Goal: Task Accomplishment & Management: Complete application form

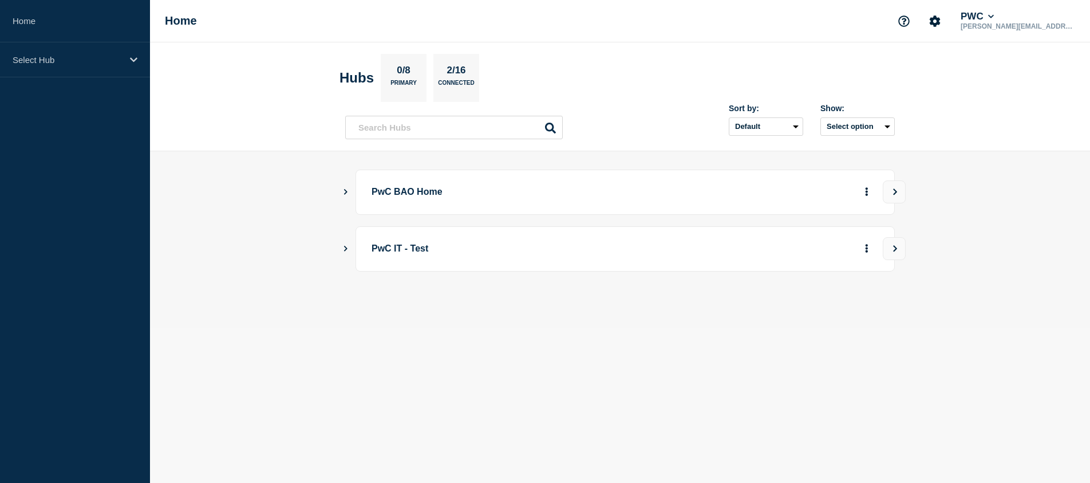
click at [346, 190] on icon "Show Connected Hubs" at bounding box center [345, 192] width 3 height 6
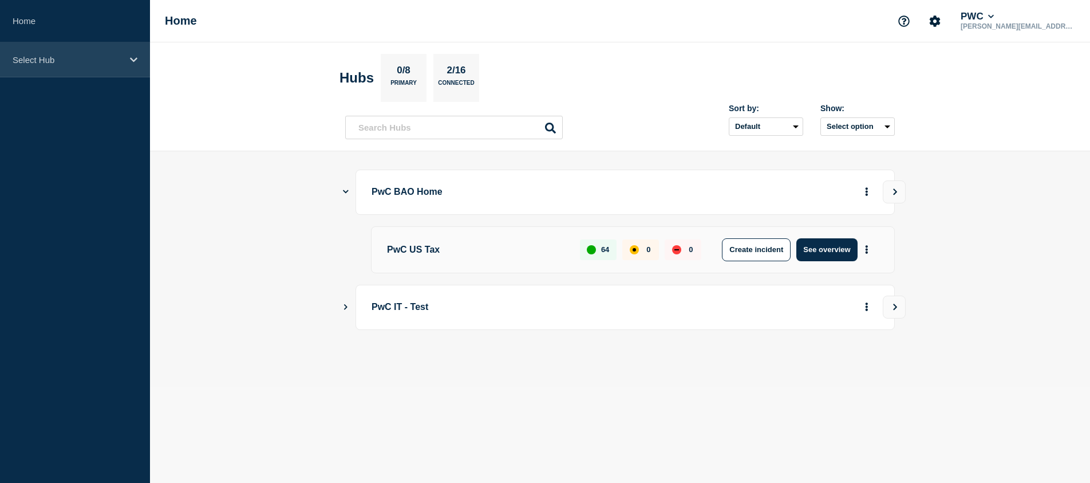
click at [134, 56] on icon at bounding box center [133, 60] width 7 height 9
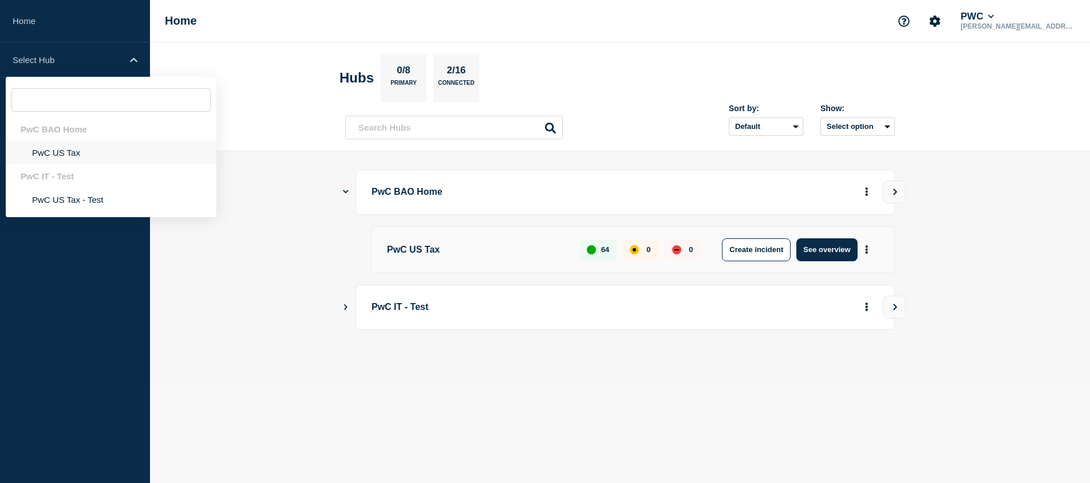
click at [60, 156] on li "PwC US Tax" at bounding box center [111, 152] width 211 height 23
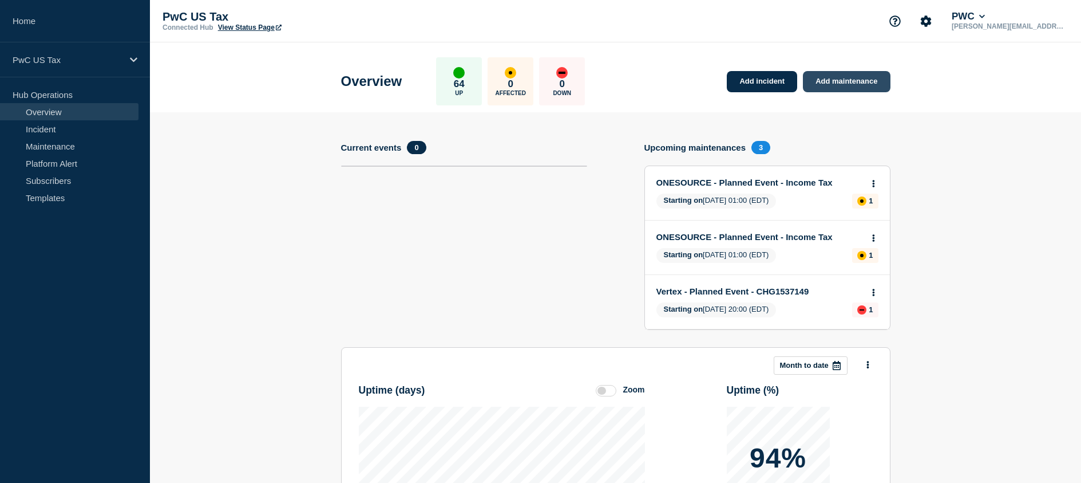
click at [838, 80] on link "Add maintenance" at bounding box center [846, 81] width 87 height 21
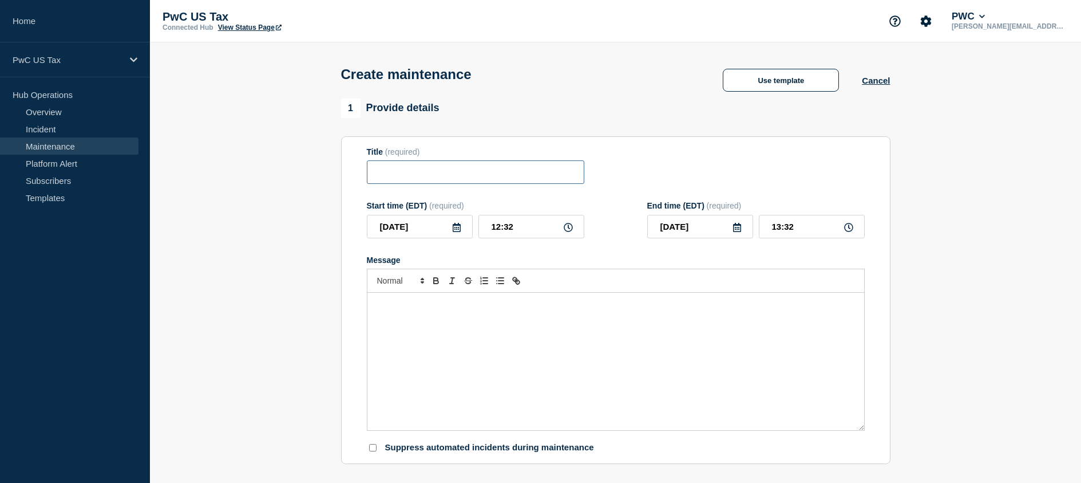
click at [399, 175] on input "Title" at bounding box center [476, 171] width 218 height 23
click at [771, 82] on button "Use template" at bounding box center [781, 80] width 116 height 23
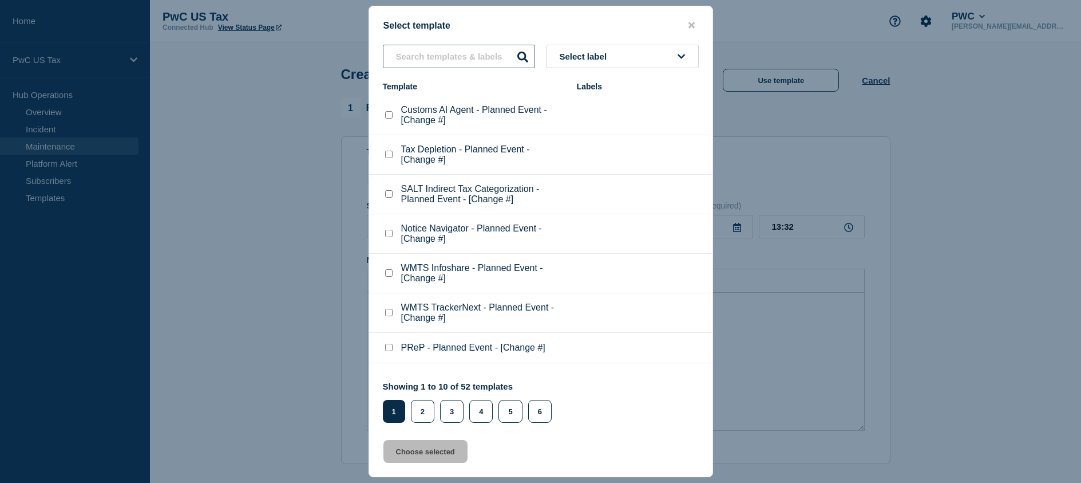
click at [429, 53] on input "text" at bounding box center [459, 56] width 152 height 23
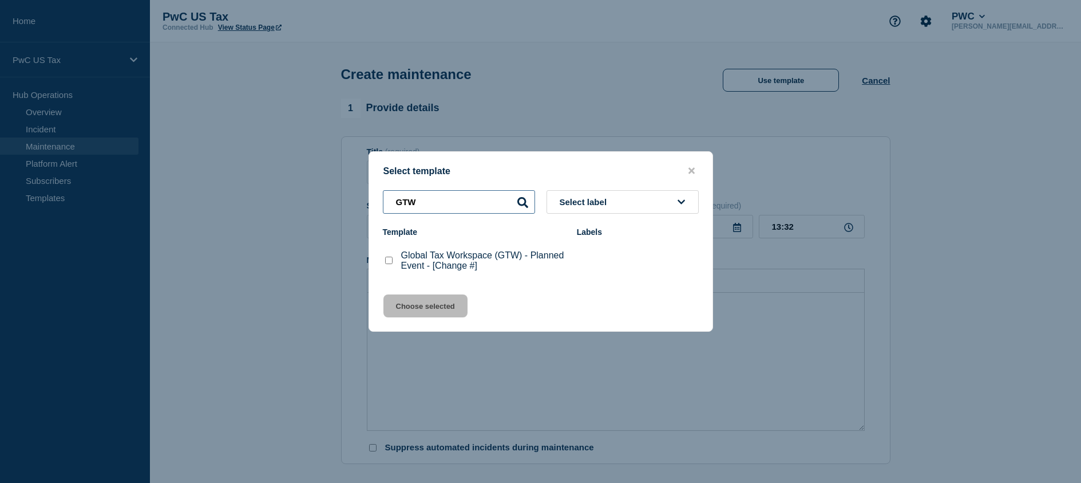
type input "GTW"
click at [388, 260] on checkbox"] "Global Tax Workspace (GTW) - Planned Event - [Change #] checkbox" at bounding box center [388, 259] width 7 height 7
checkbox checkbox"] "true"
click at [422, 304] on button "Choose selected" at bounding box center [426, 305] width 84 height 23
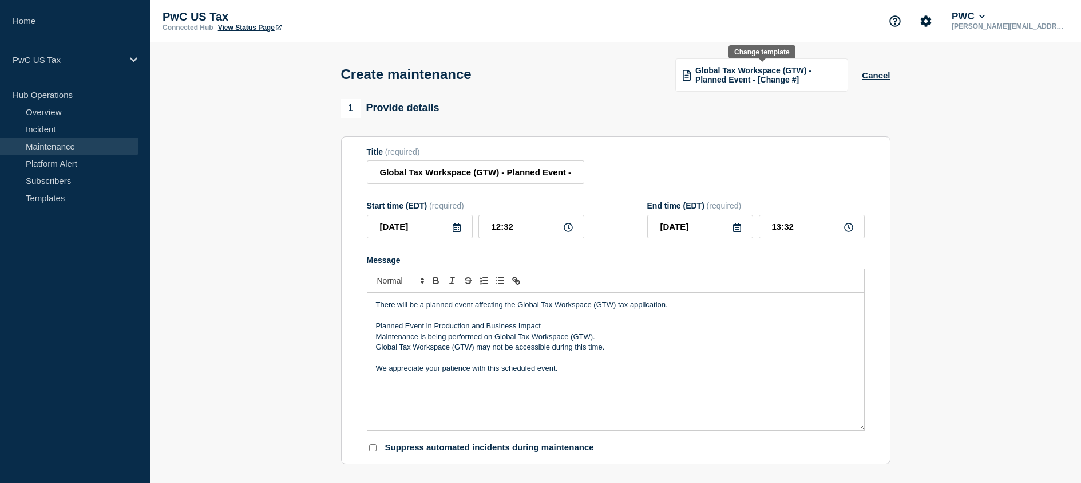
click at [779, 80] on span "Global Tax Workspace (GTW) - Planned Event - [Change #]" at bounding box center [768, 75] width 145 height 18
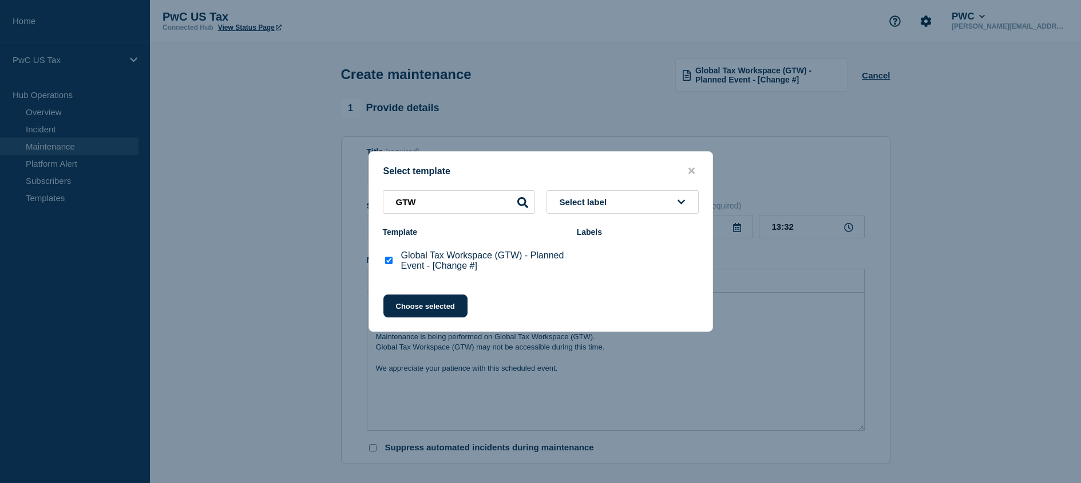
click at [615, 211] on button "Select label" at bounding box center [623, 201] width 152 height 23
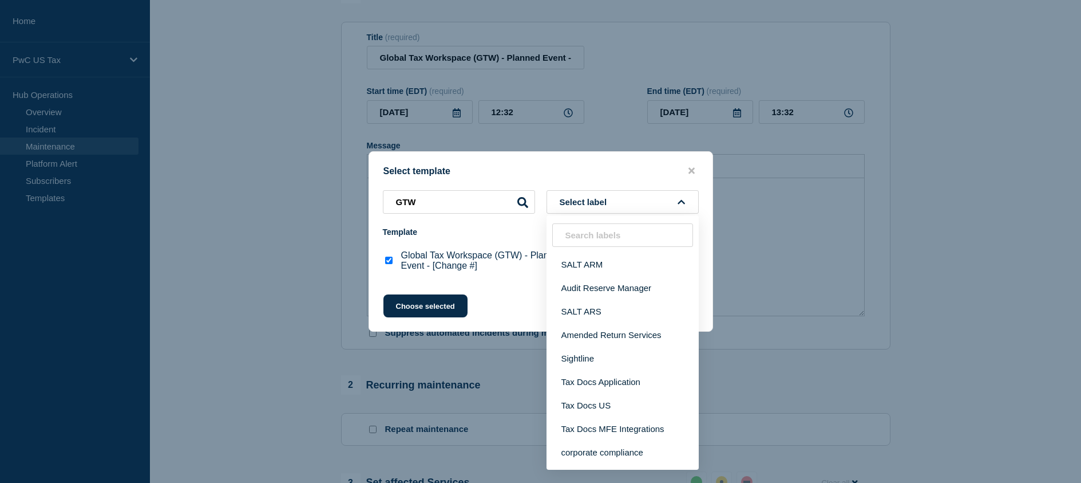
click at [1059, 271] on div at bounding box center [540, 241] width 1081 height 483
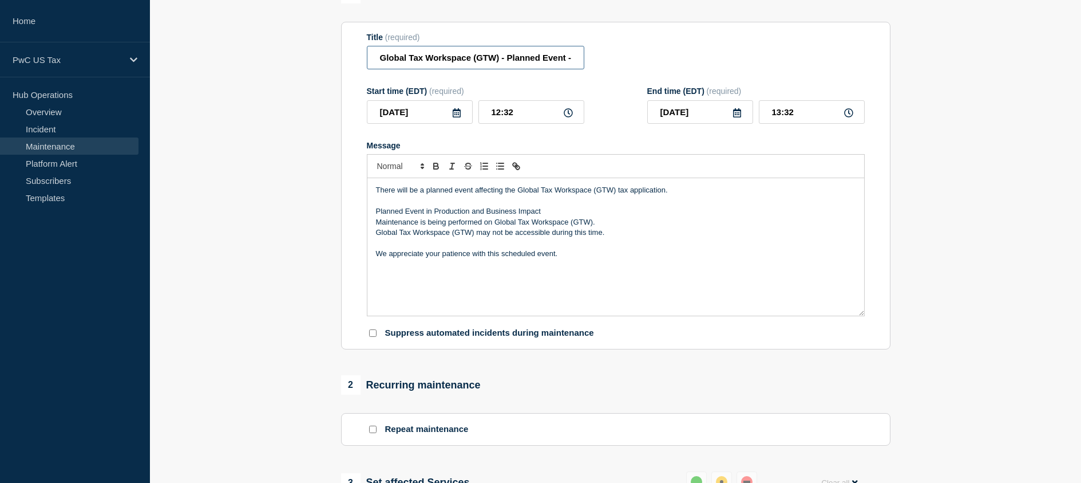
click at [572, 60] on input "Global Tax Workspace (GTW) - Planned Event - [Change #]" at bounding box center [476, 57] width 218 height 23
paste input "CHG1537558"
type input "Global Tax Workspace (GTW) - Planned Event - CHG1537558"
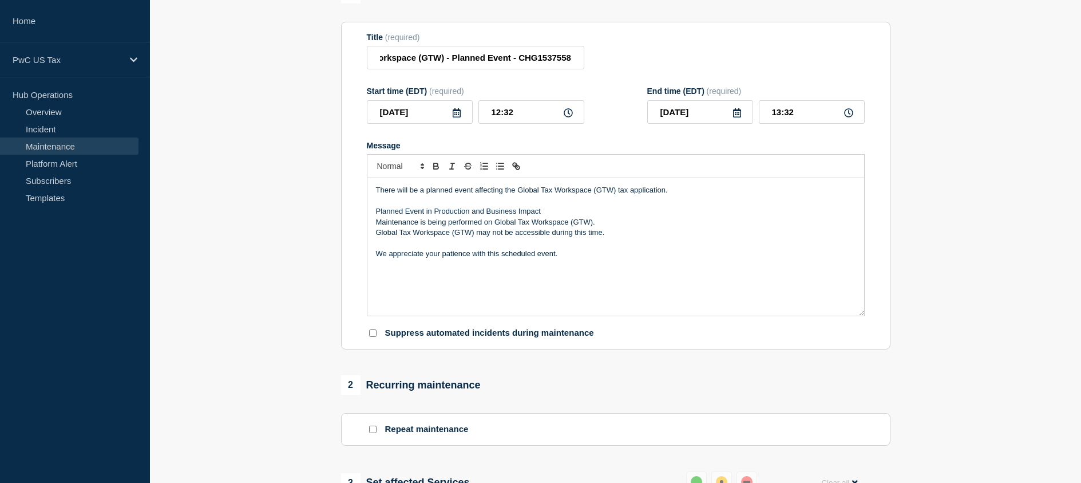
click at [567, 113] on icon at bounding box center [568, 112] width 9 height 9
click at [568, 116] on icon at bounding box center [568, 112] width 9 height 9
click at [458, 116] on icon at bounding box center [456, 112] width 9 height 9
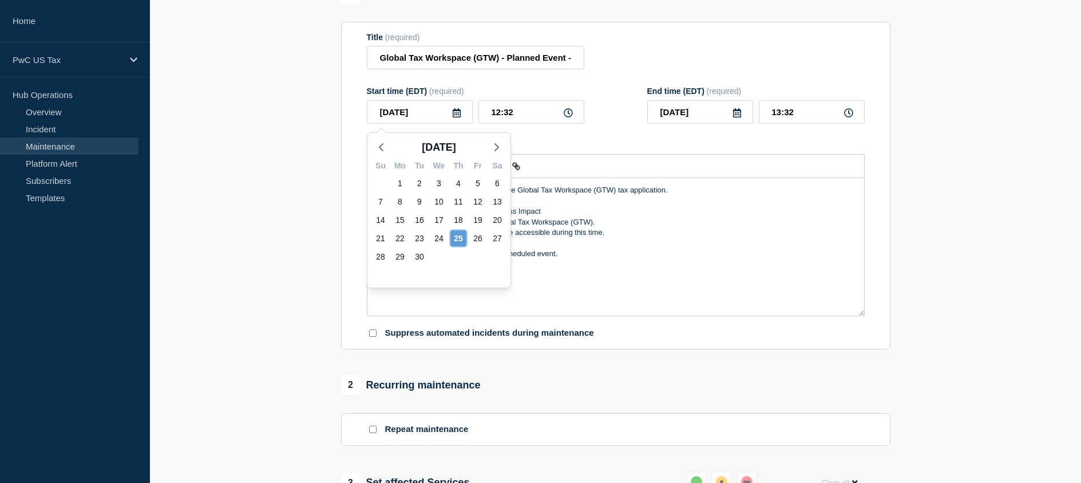
click at [456, 239] on div "25" at bounding box center [459, 238] width 16 height 16
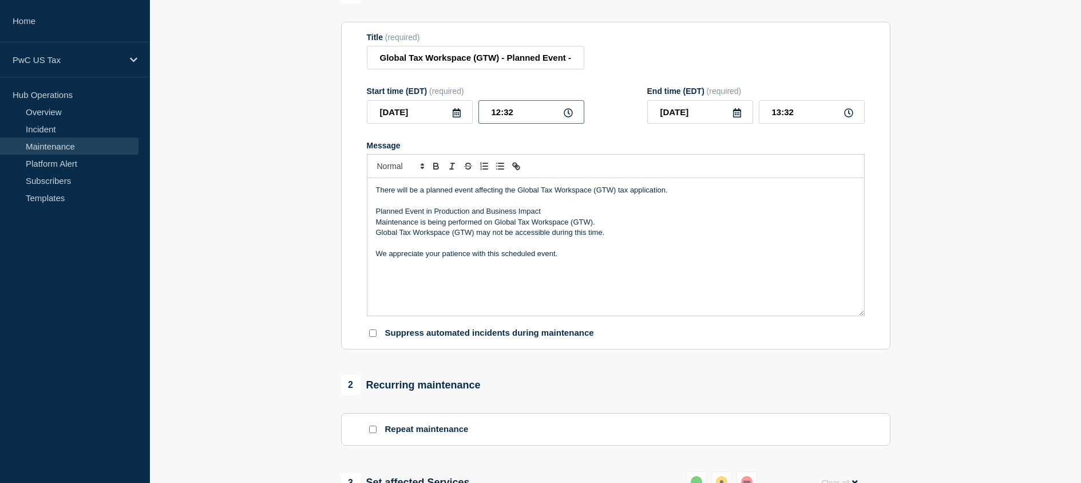
click at [512, 110] on input "12:32" at bounding box center [532, 111] width 106 height 23
type input "13:00"
click at [777, 114] on input "14:00" at bounding box center [812, 111] width 106 height 23
type input "17:00"
click at [980, 192] on section "1 Provide details Title (required) Global Tax Workspace (GTW) - Planned Event -…" at bounding box center [615, 411] width 931 height 855
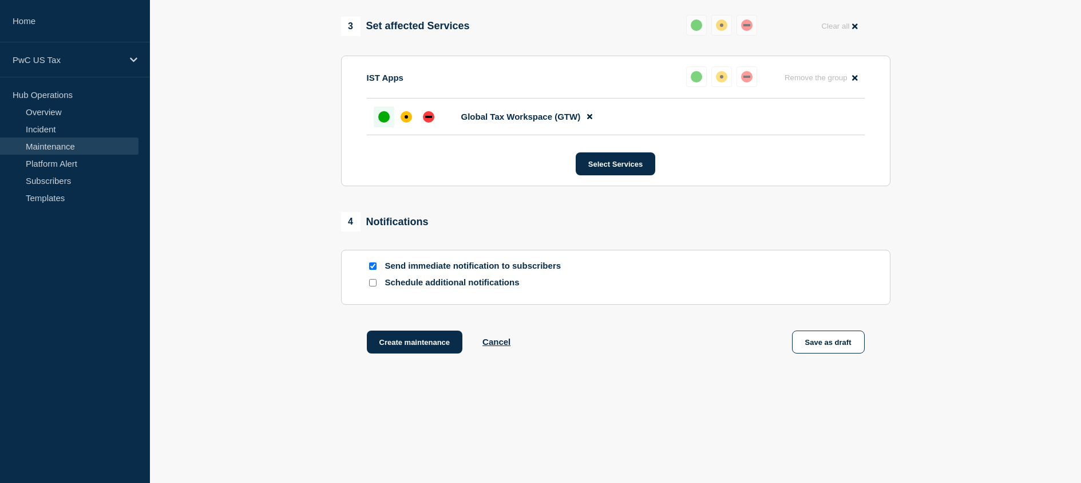
scroll to position [572, 0]
click at [374, 265] on input "Send immediate notification to subscribers" at bounding box center [372, 263] width 7 height 7
checkbox input "false"
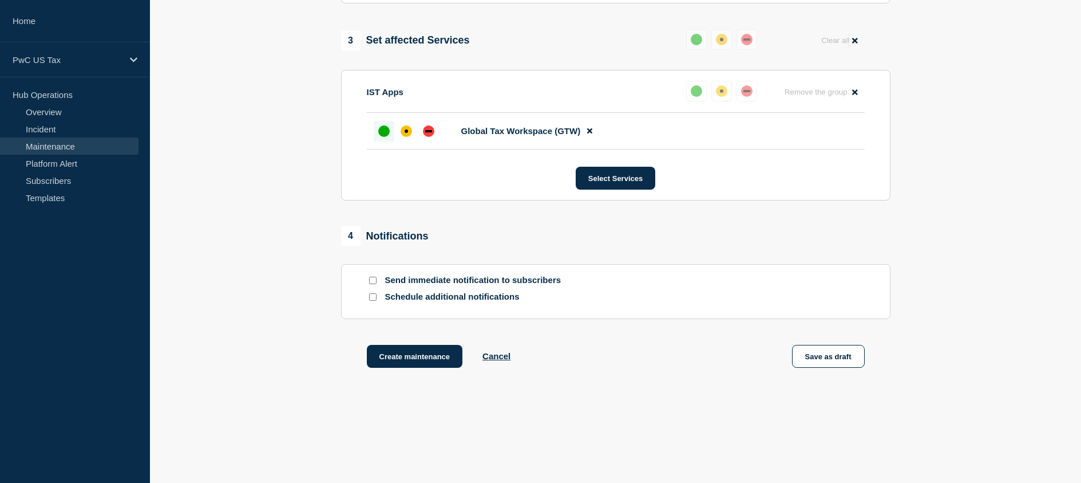
scroll to position [576, 0]
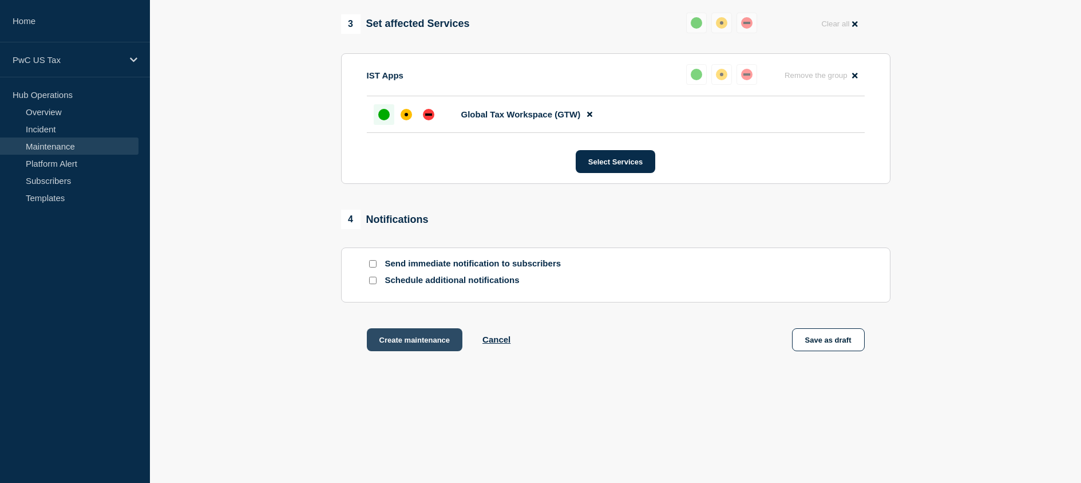
click at [413, 333] on button "Create maintenance" at bounding box center [415, 339] width 96 height 23
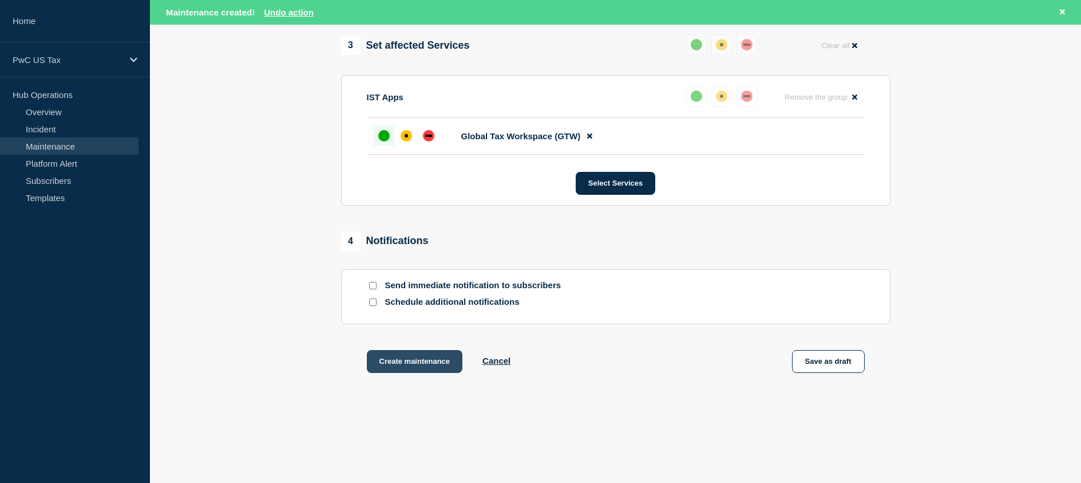
scroll to position [601, 0]
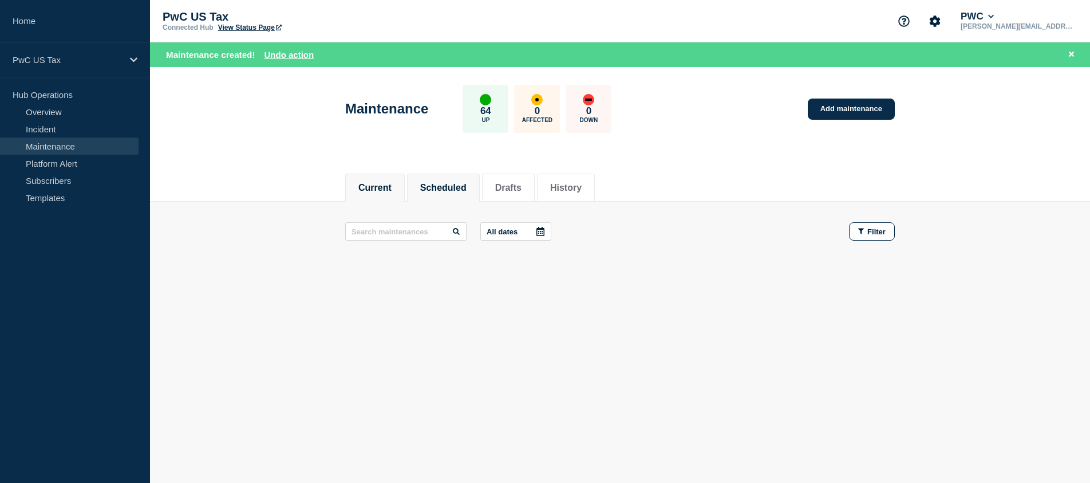
click at [436, 185] on button "Scheduled" at bounding box center [443, 188] width 46 height 10
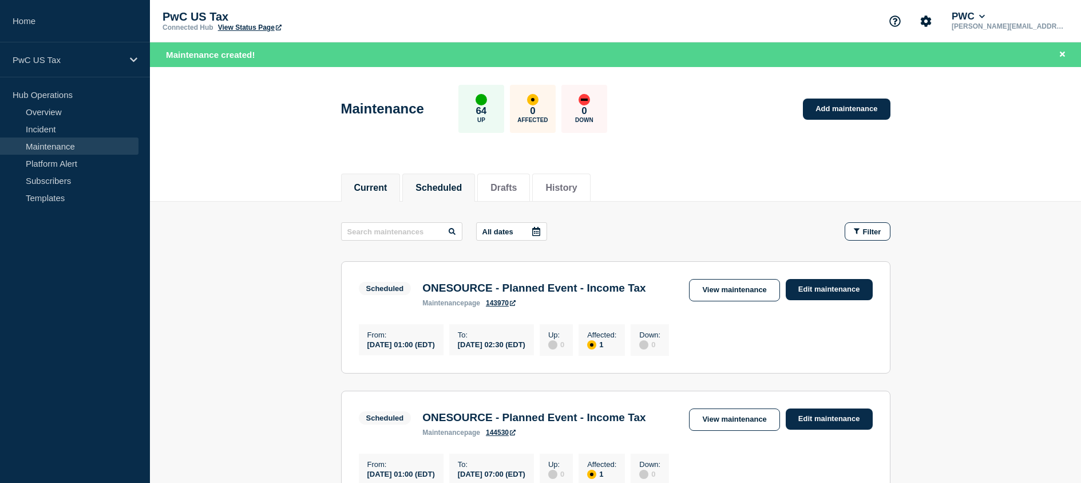
click at [366, 188] on button "Current" at bounding box center [370, 188] width 33 height 10
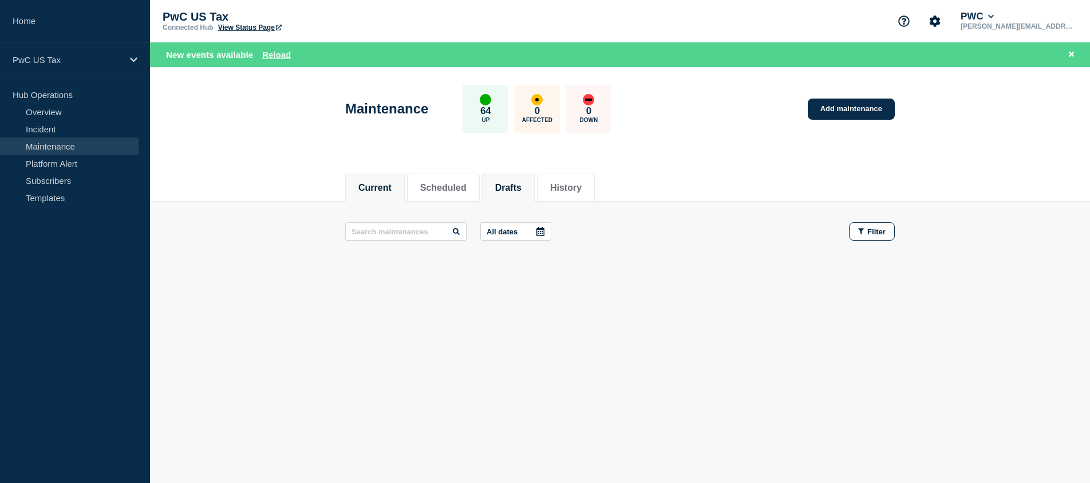
click at [522, 189] on button "Drafts" at bounding box center [508, 188] width 26 height 10
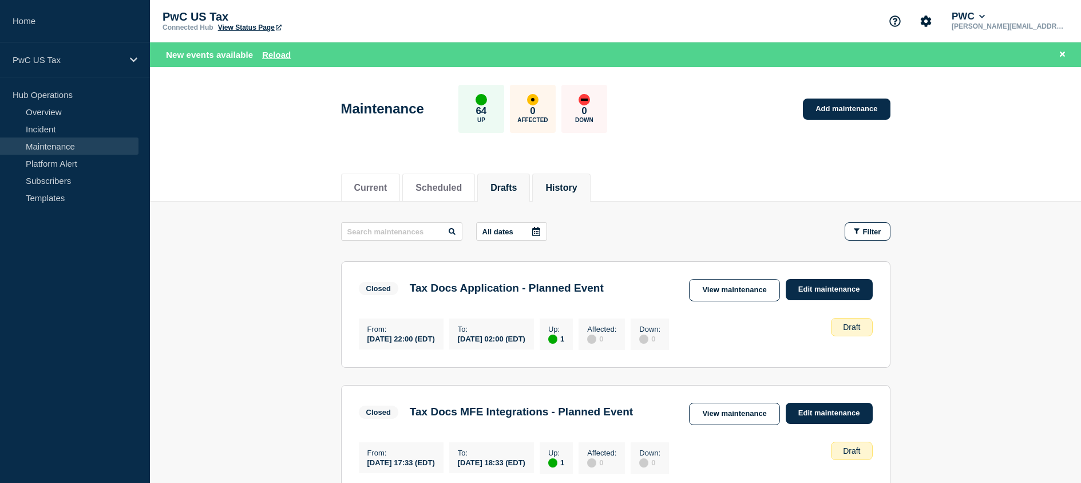
click at [577, 184] on button "History" at bounding box center [561, 188] width 31 height 10
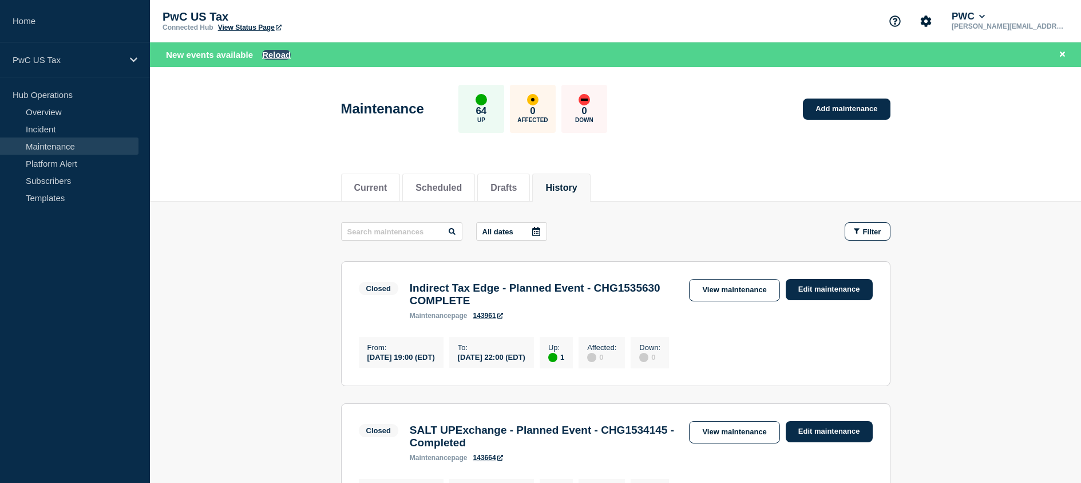
click at [276, 53] on button "Reload" at bounding box center [276, 55] width 29 height 10
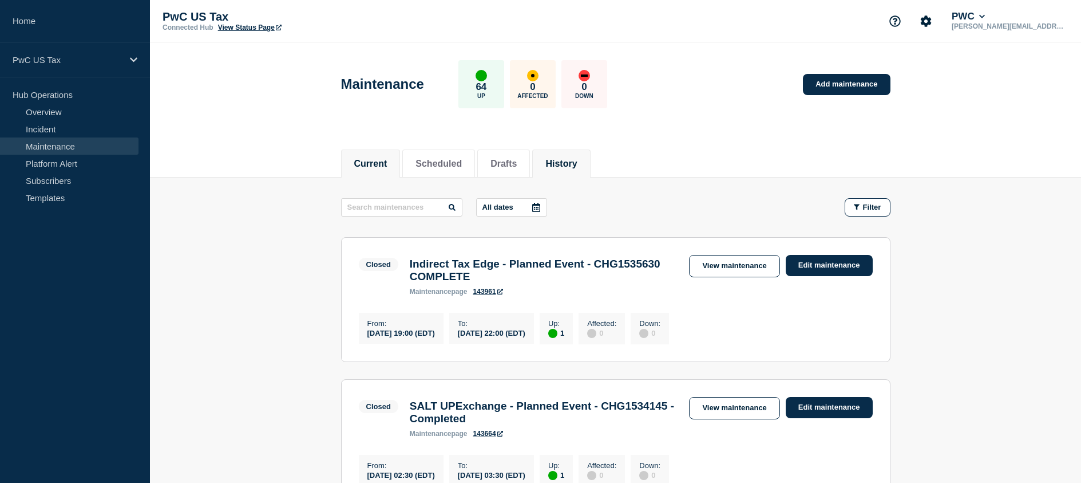
click at [376, 160] on button "Current" at bounding box center [370, 164] width 33 height 10
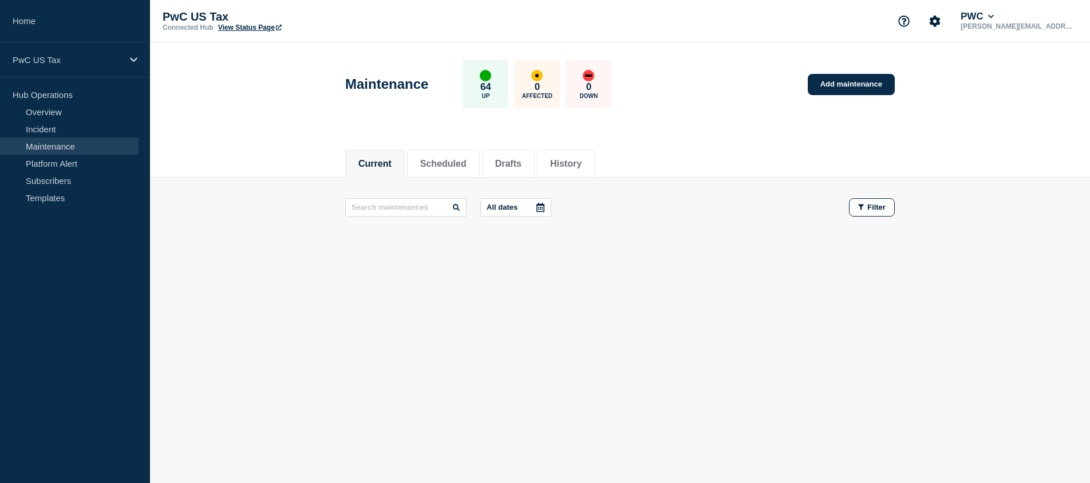
click at [244, 26] on link "View Status Page" at bounding box center [250, 27] width 64 height 8
